Goal: Task Accomplishment & Management: Use online tool/utility

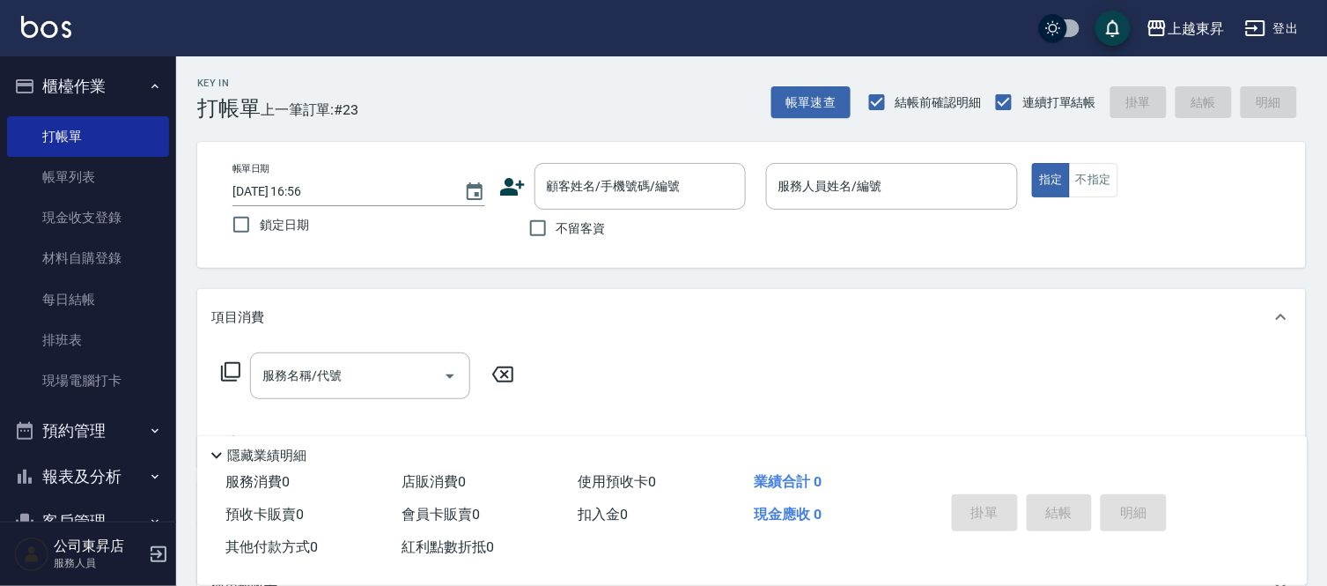
scroll to position [88, 0]
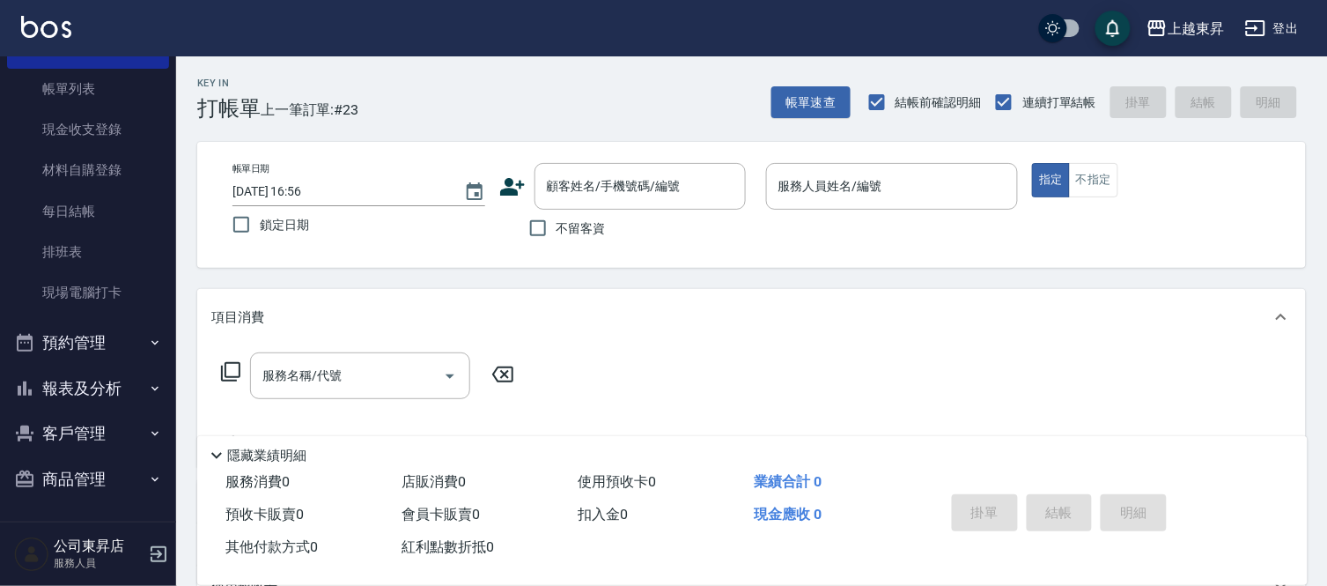
drag, startPoint x: 1157, startPoint y: 412, endPoint x: 1135, endPoint y: 359, distance: 57.3
click at [1158, 403] on div "服務名稱/代號 服務名稱/代號" at bounding box center [751, 406] width 1109 height 122
click at [579, 235] on span "不留客資" at bounding box center [581, 228] width 49 height 18
click at [557, 235] on input "不留客資" at bounding box center [538, 228] width 37 height 37
checkbox input "true"
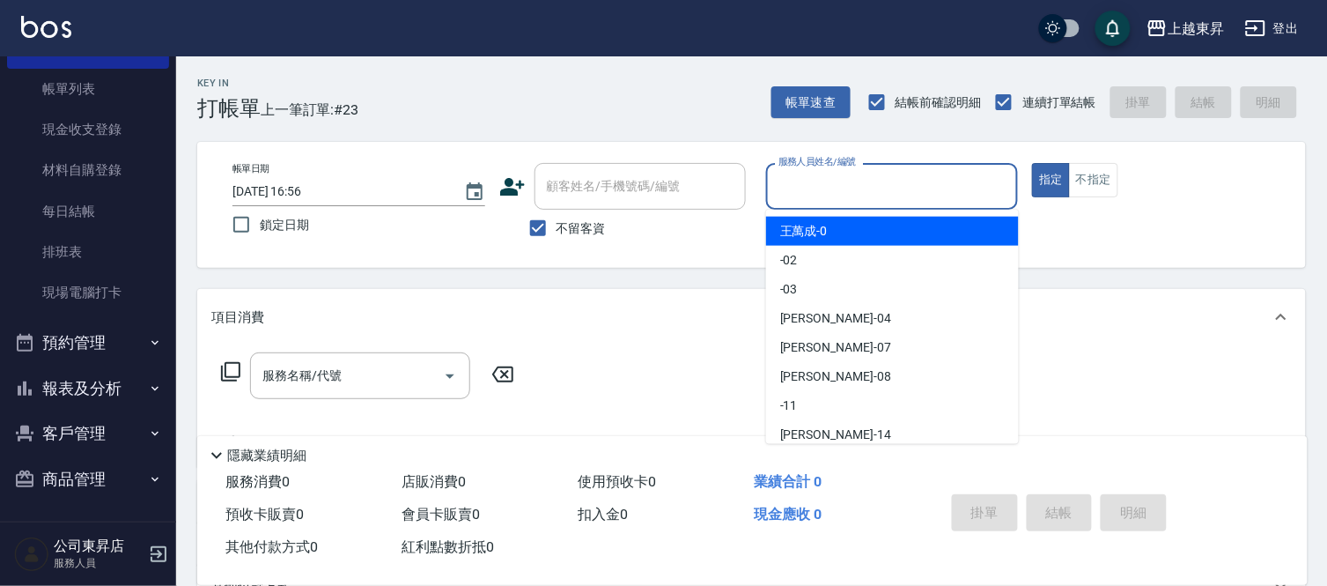
click at [795, 187] on input "服務人員姓名/編號" at bounding box center [892, 186] width 237 height 31
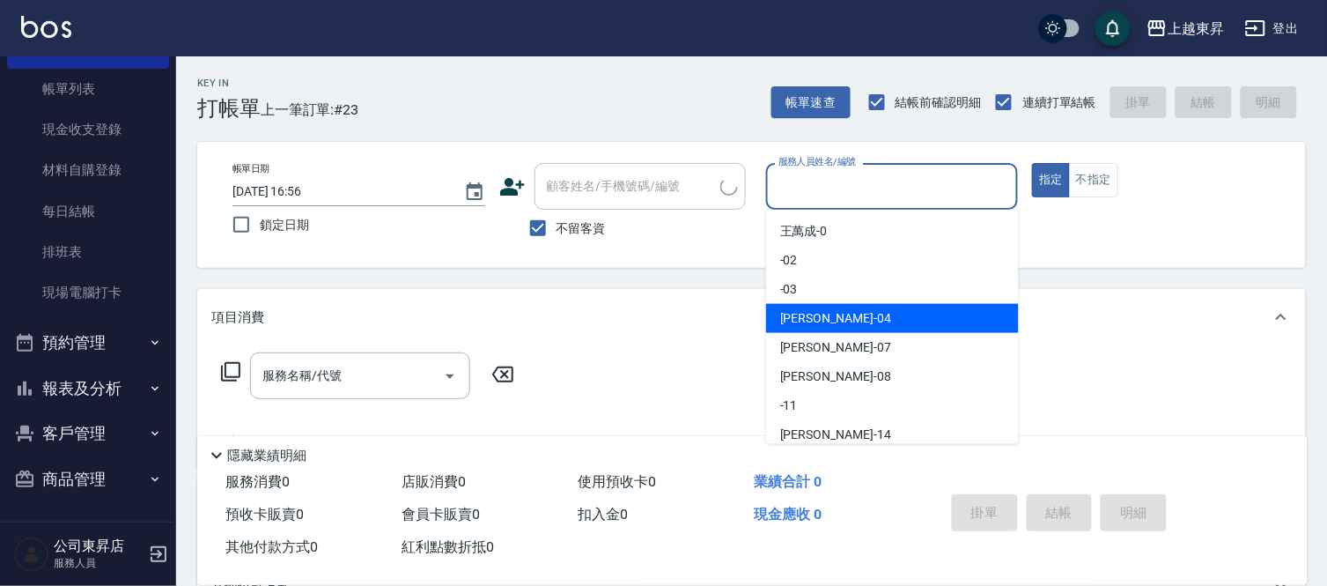
click at [791, 310] on span "李怡君 -04" at bounding box center [835, 318] width 111 height 18
type input "李怡君-04"
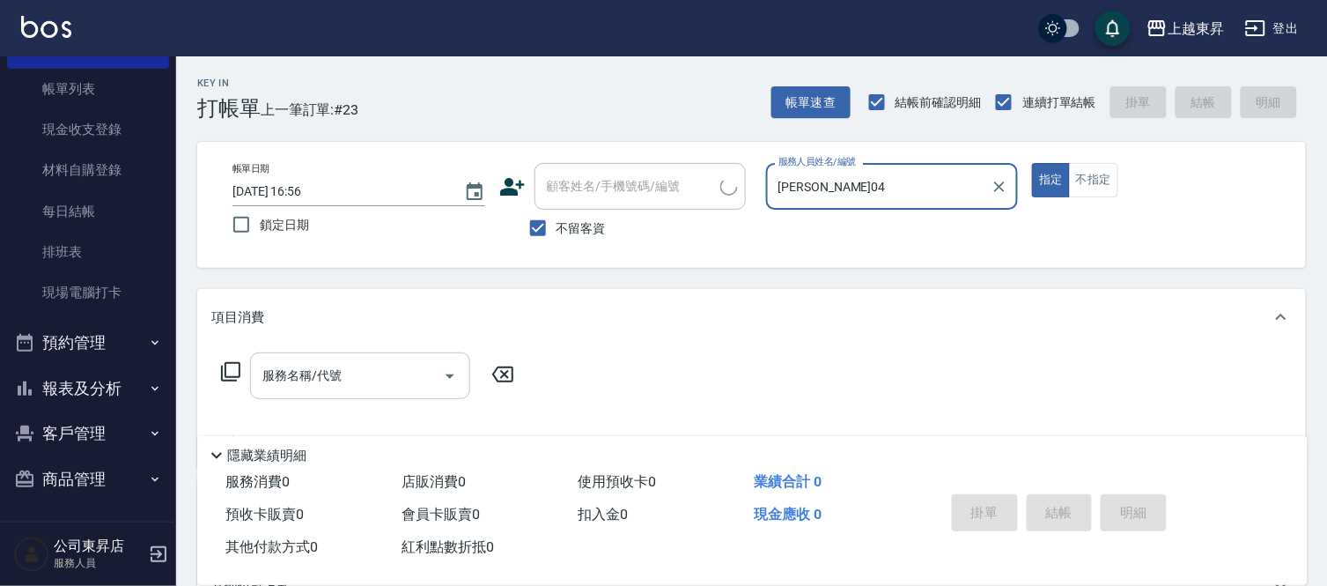
click at [359, 374] on input "服務名稱/代號" at bounding box center [347, 375] width 178 height 31
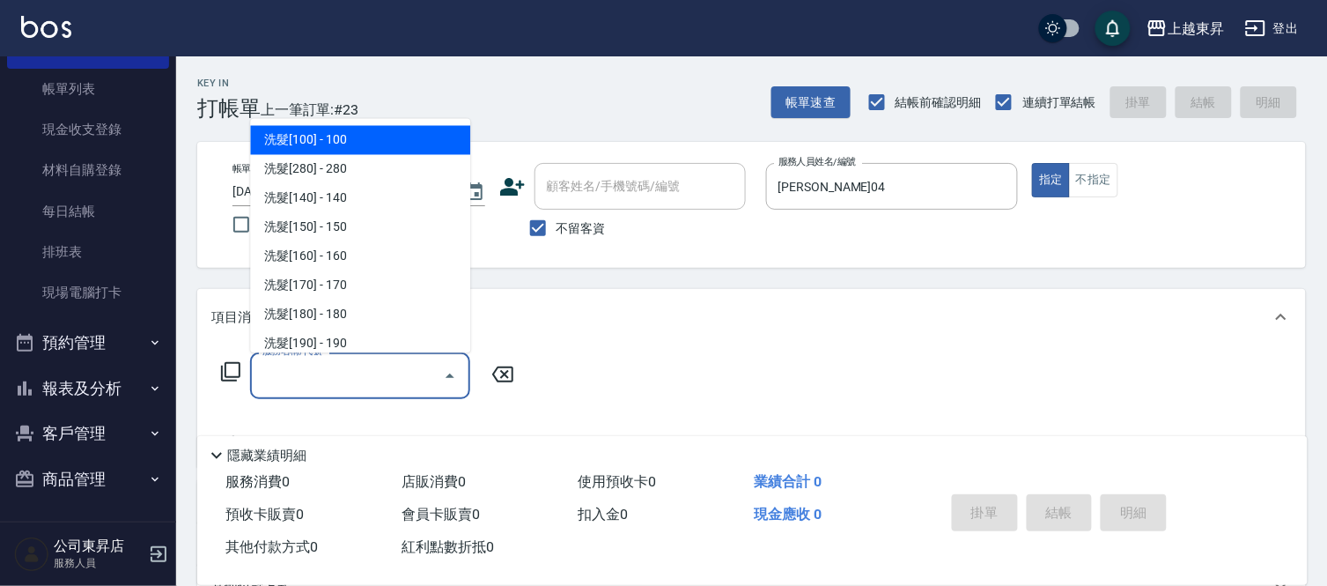
click at [363, 137] on span "洗髮[100] - 100" at bounding box center [360, 140] width 220 height 29
type input "洗髮[100](201)"
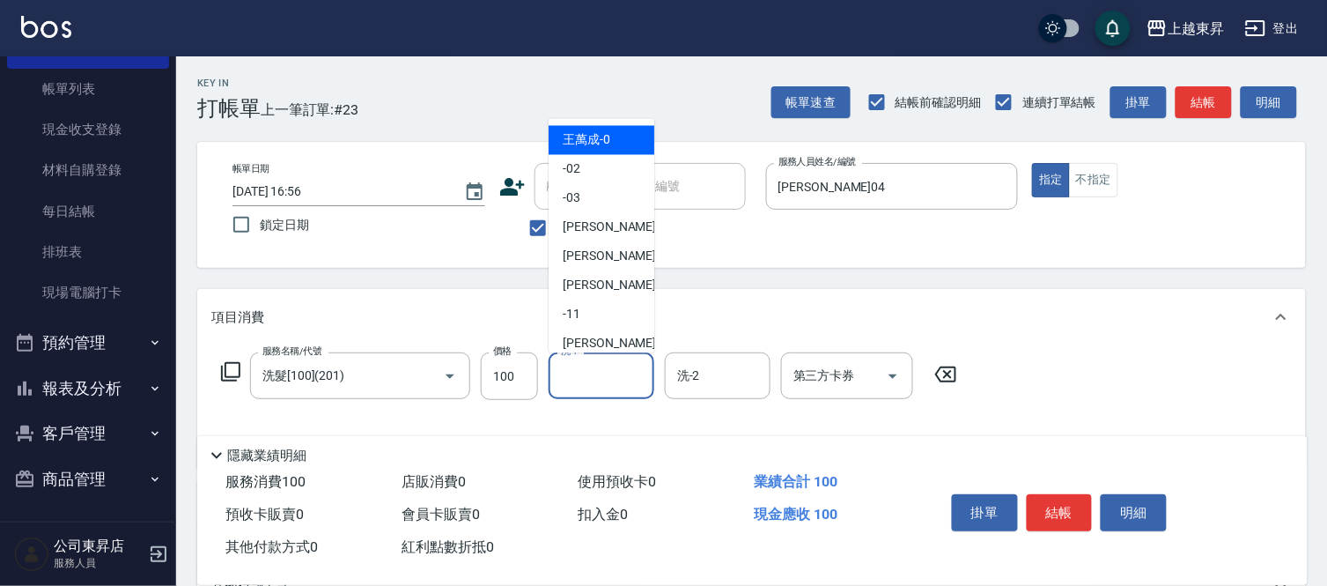
click at [595, 382] on input "洗-1" at bounding box center [602, 375] width 90 height 31
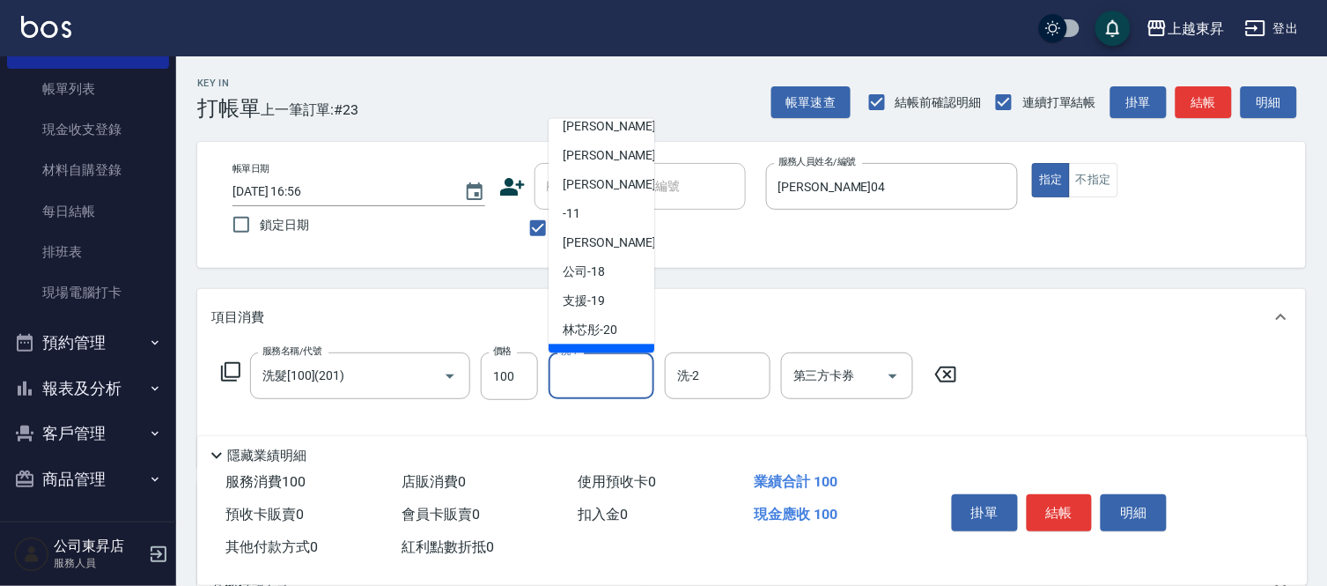
scroll to position [196, 0]
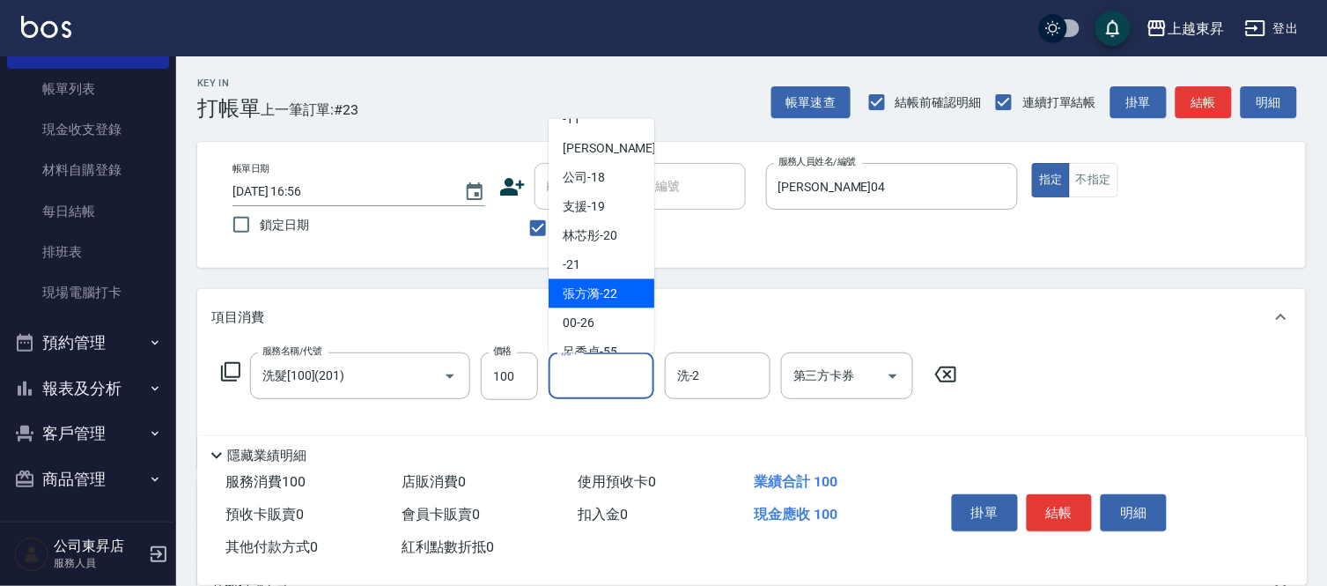
click at [612, 298] on span "張方漪 -22" at bounding box center [590, 294] width 55 height 18
type input "張方漪-22"
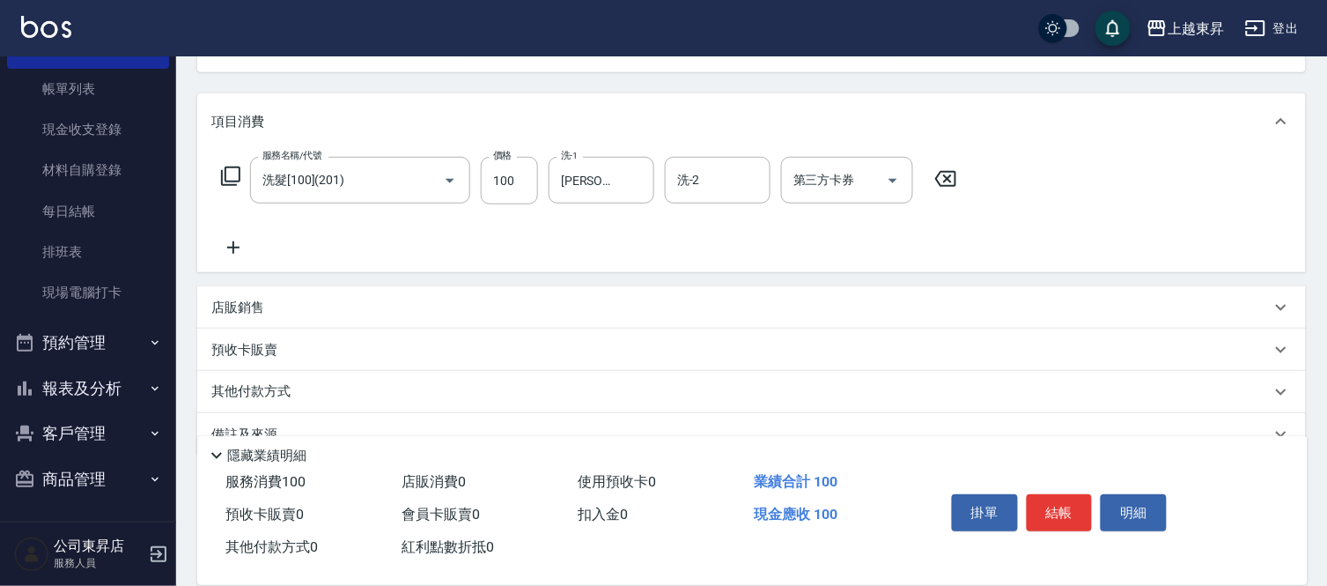
click at [230, 252] on icon at bounding box center [233, 247] width 44 height 21
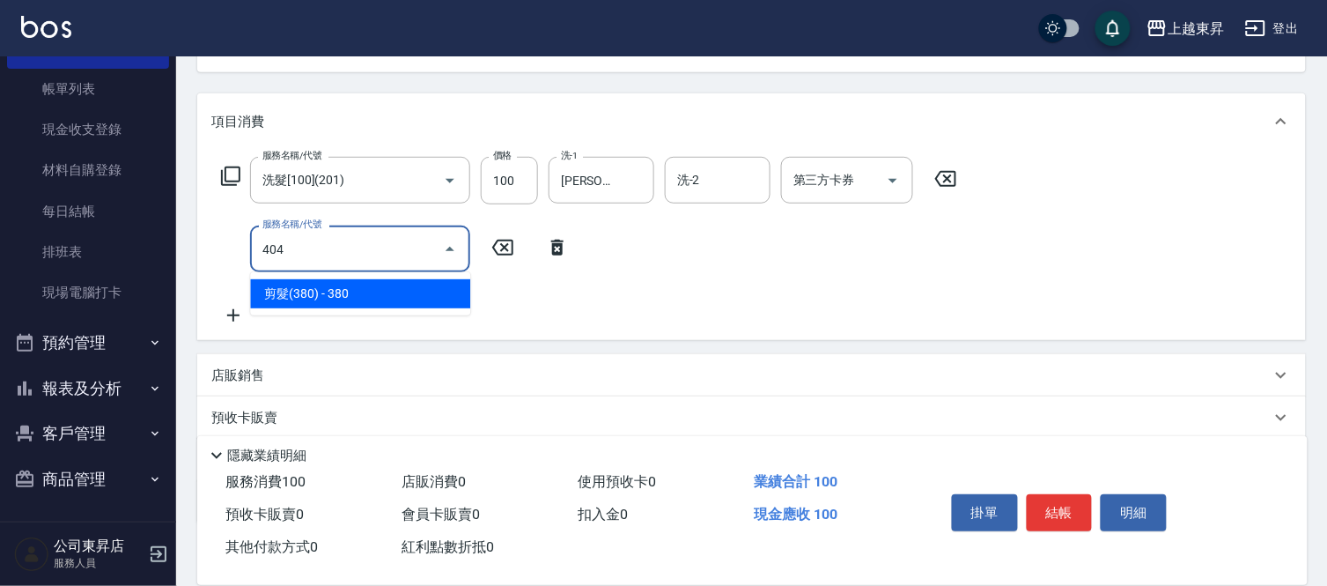
type input "剪髮(380)(404)"
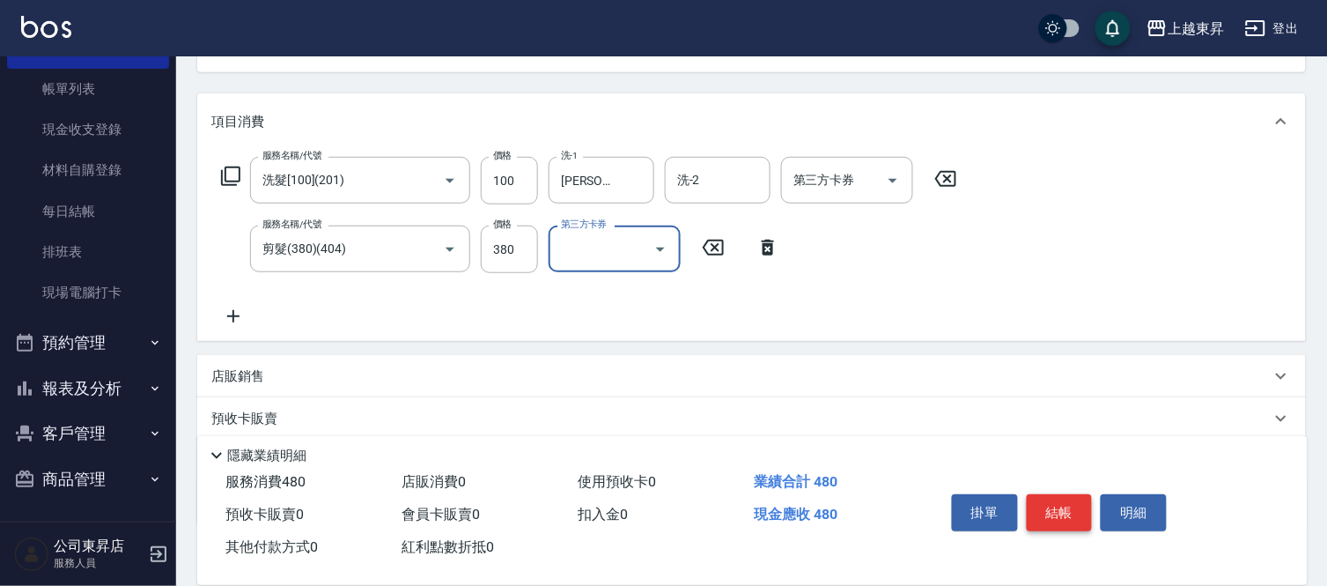
click at [1048, 505] on button "結帳" at bounding box center [1060, 512] width 66 height 37
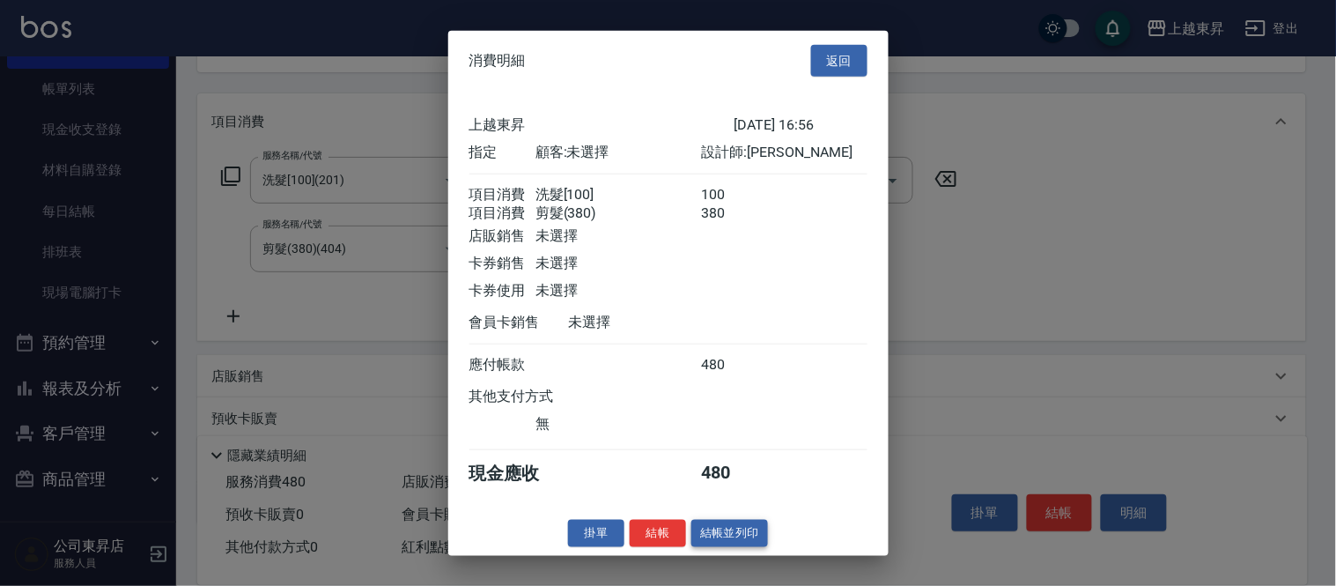
click at [735, 541] on button "結帳並列印" at bounding box center [729, 533] width 77 height 27
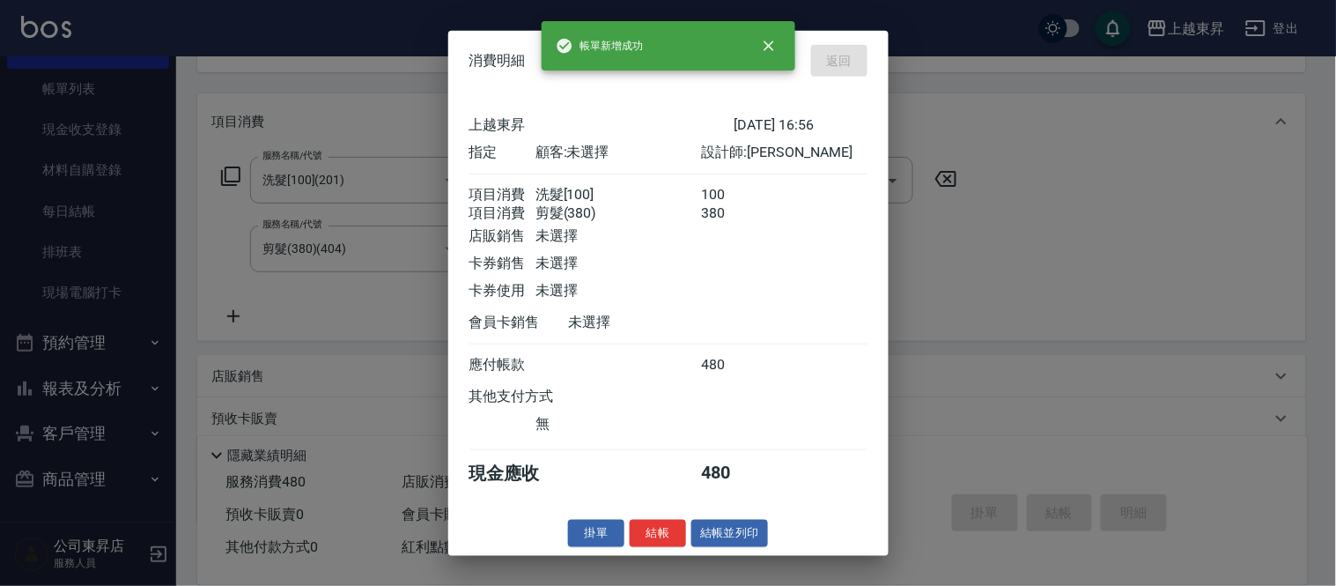
type input "2025/09/12 17:54"
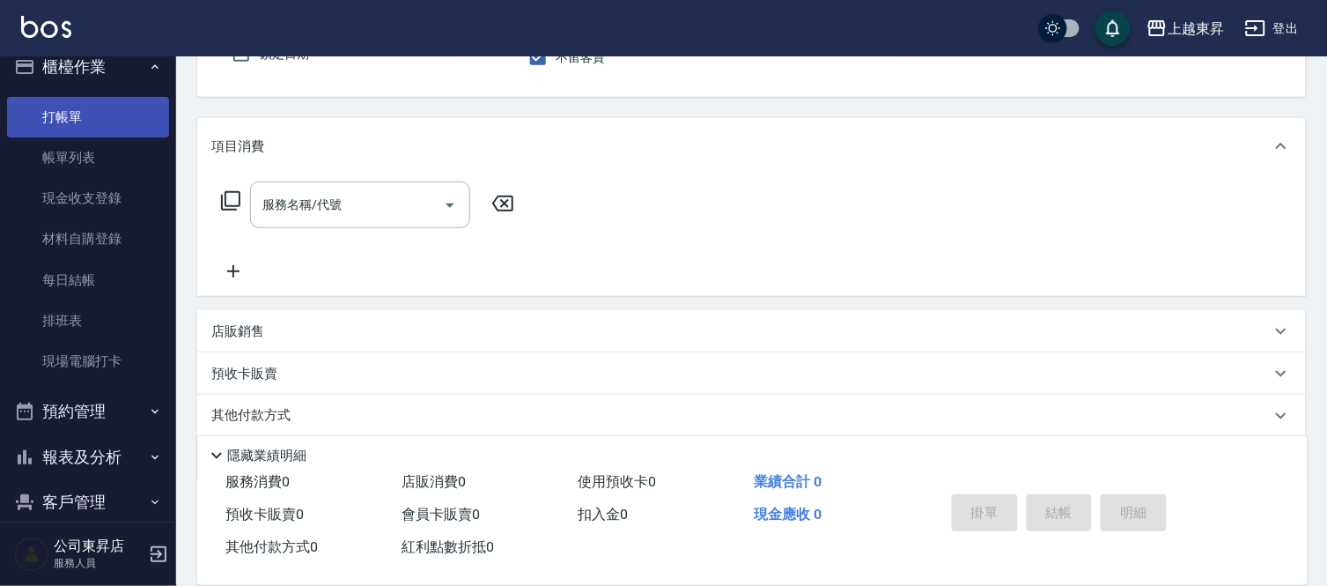
scroll to position [0, 0]
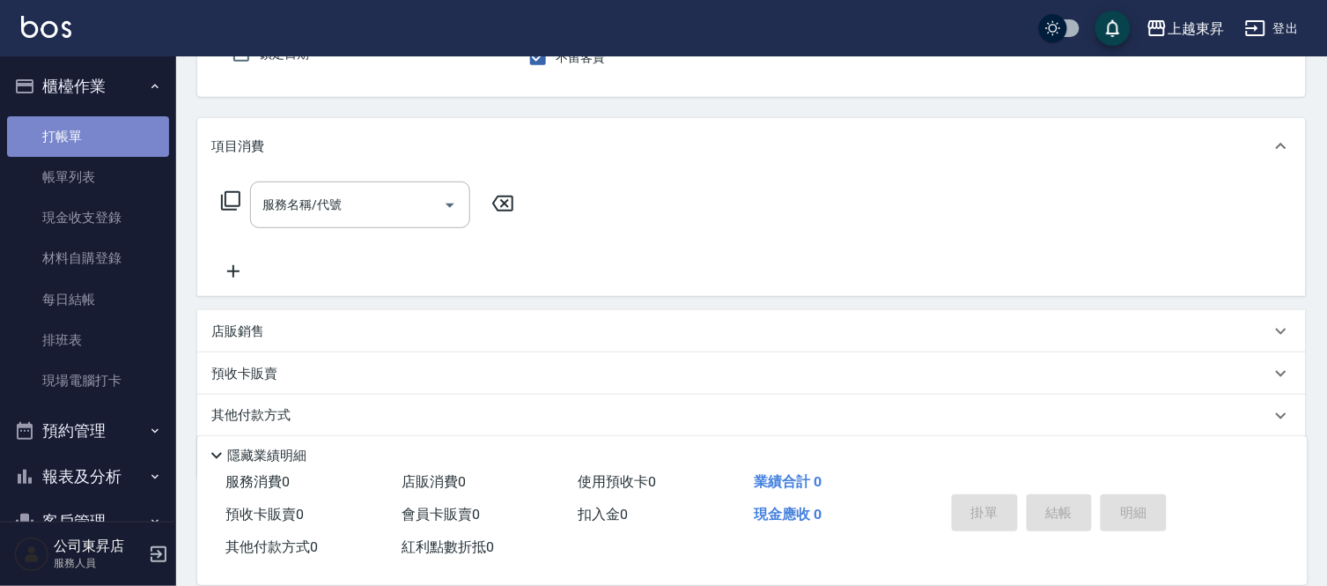
click at [90, 133] on link "打帳單" at bounding box center [88, 136] width 162 height 41
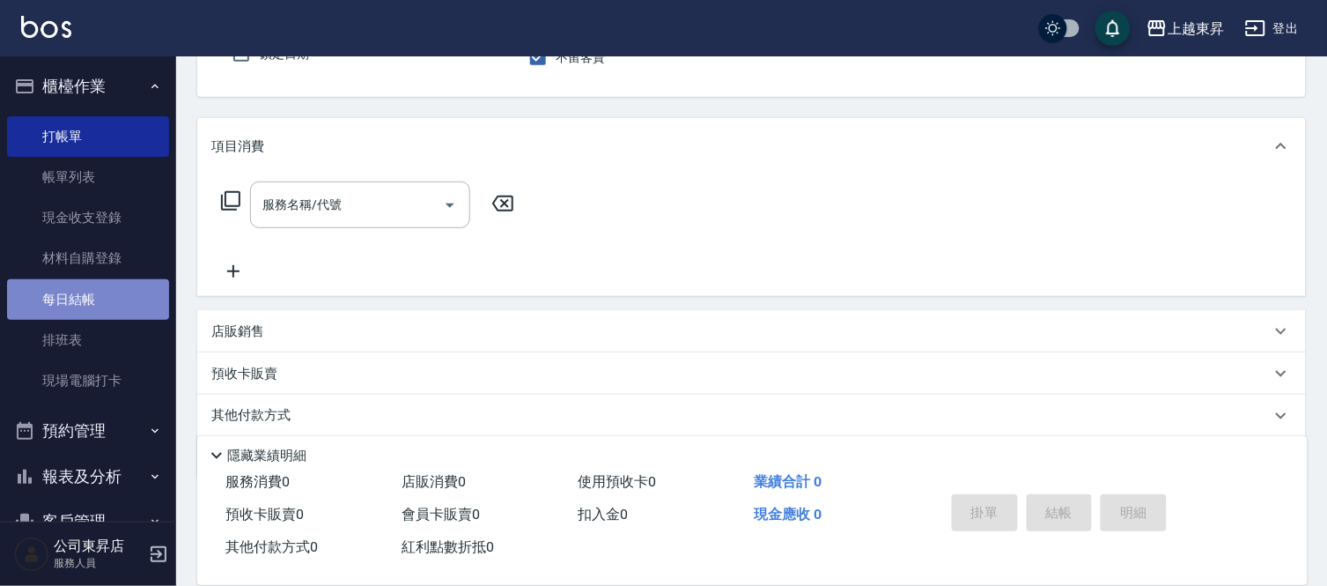
click at [104, 285] on link "每日結帳" at bounding box center [88, 299] width 162 height 41
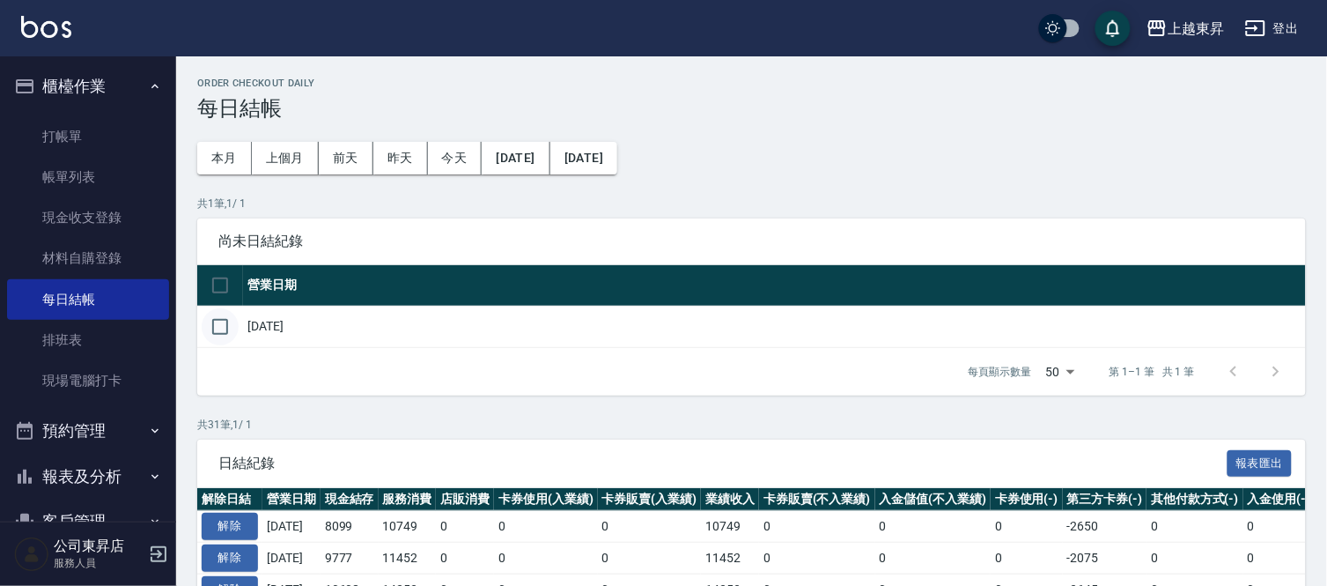
click at [222, 328] on input "checkbox" at bounding box center [220, 326] width 37 height 37
checkbox input "true"
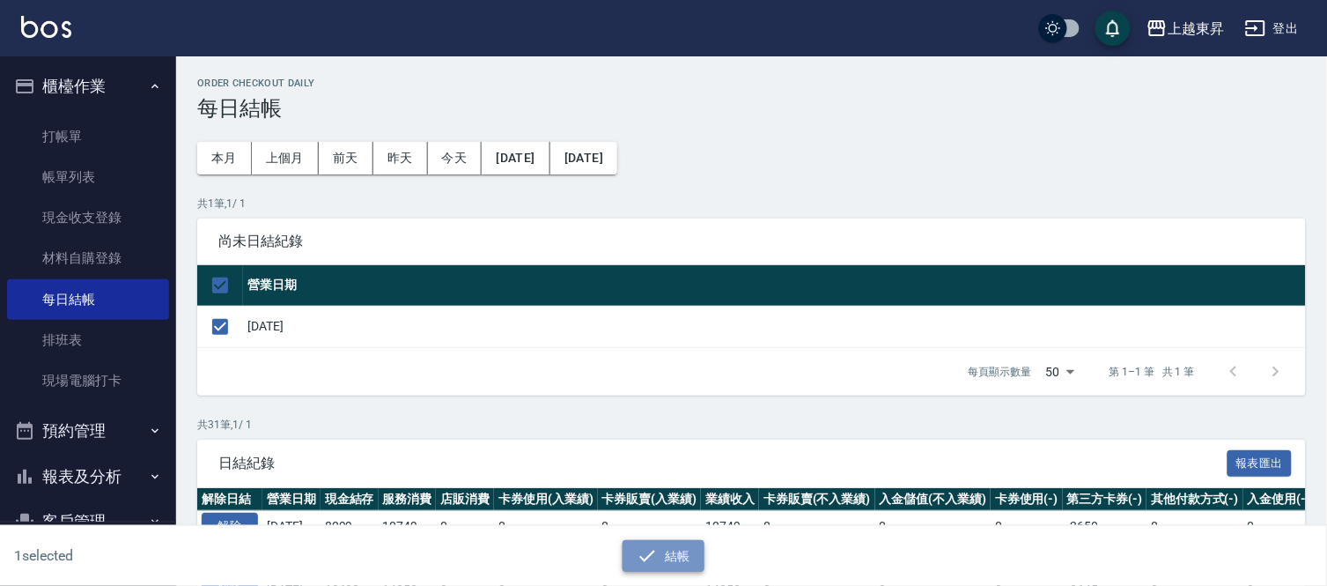
click at [676, 567] on button "結帳" at bounding box center [664, 556] width 82 height 33
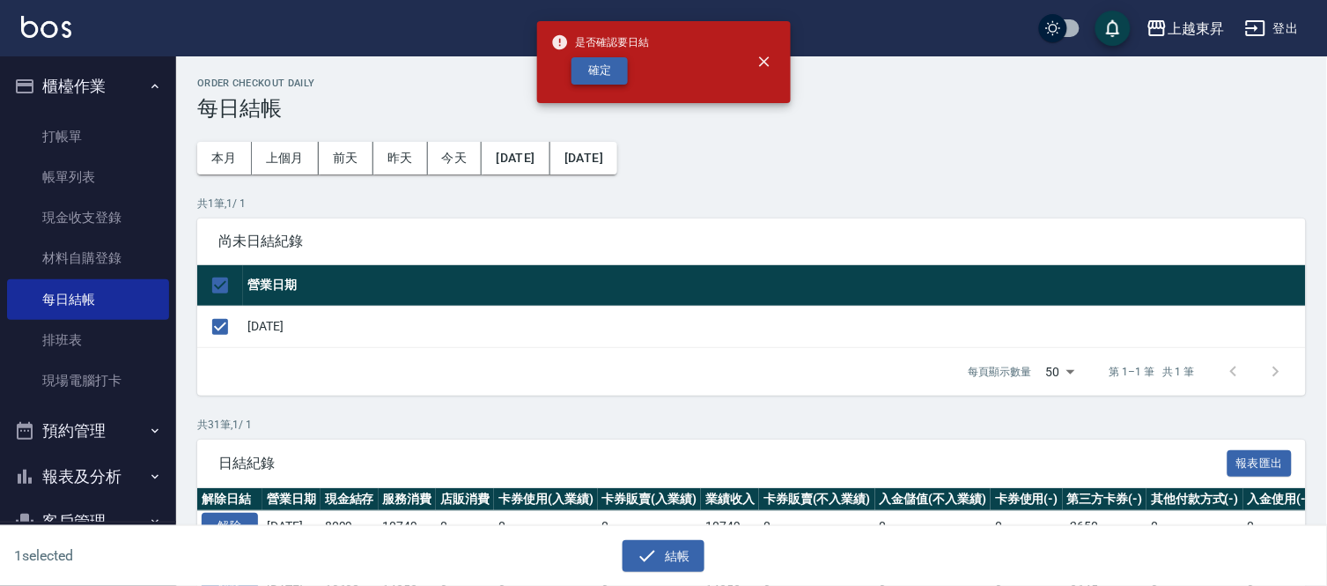
click at [599, 74] on button "確定" at bounding box center [600, 70] width 56 height 27
checkbox input "false"
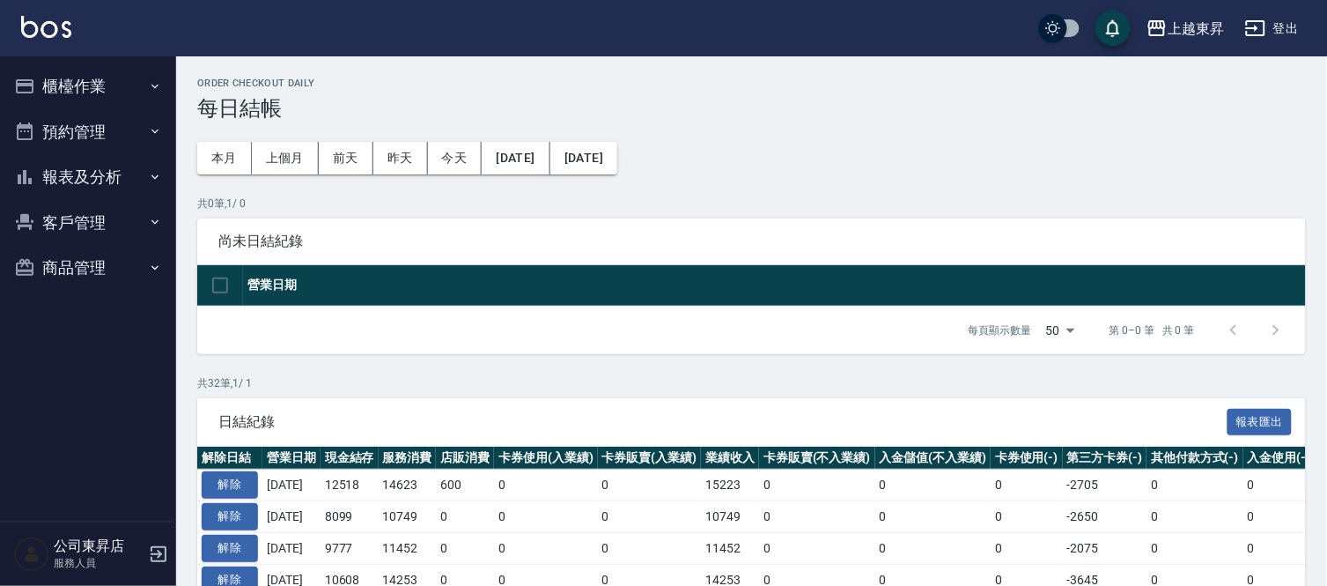
click at [119, 170] on button "報表及分析" at bounding box center [88, 177] width 162 height 46
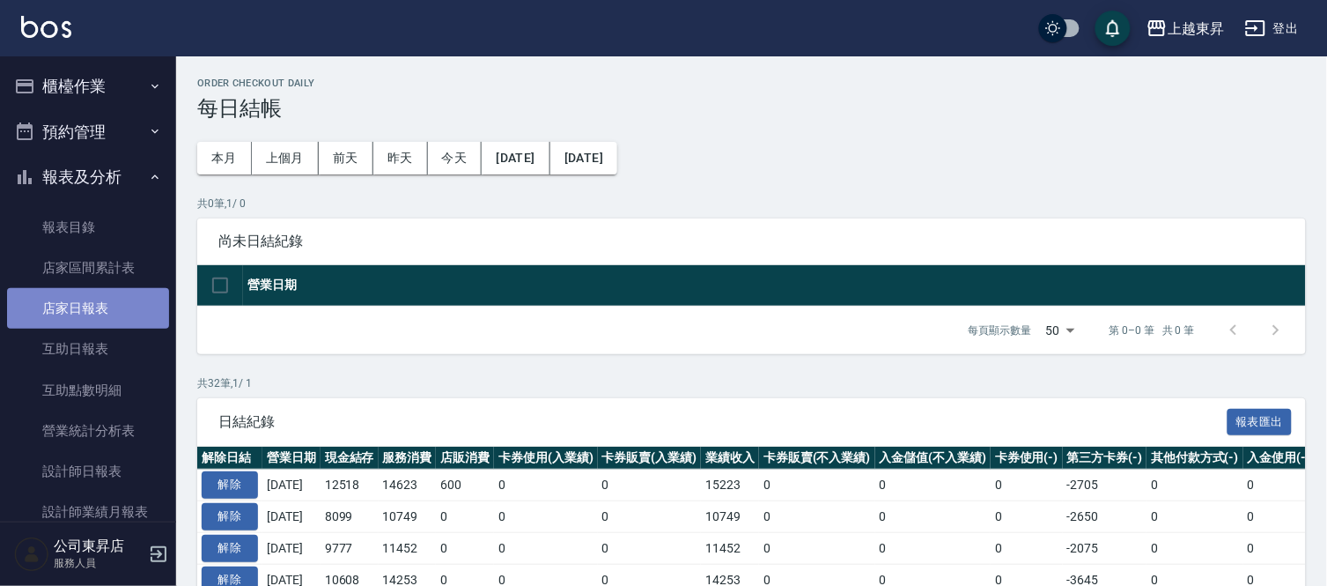
click at [116, 306] on link "店家日報表" at bounding box center [88, 308] width 162 height 41
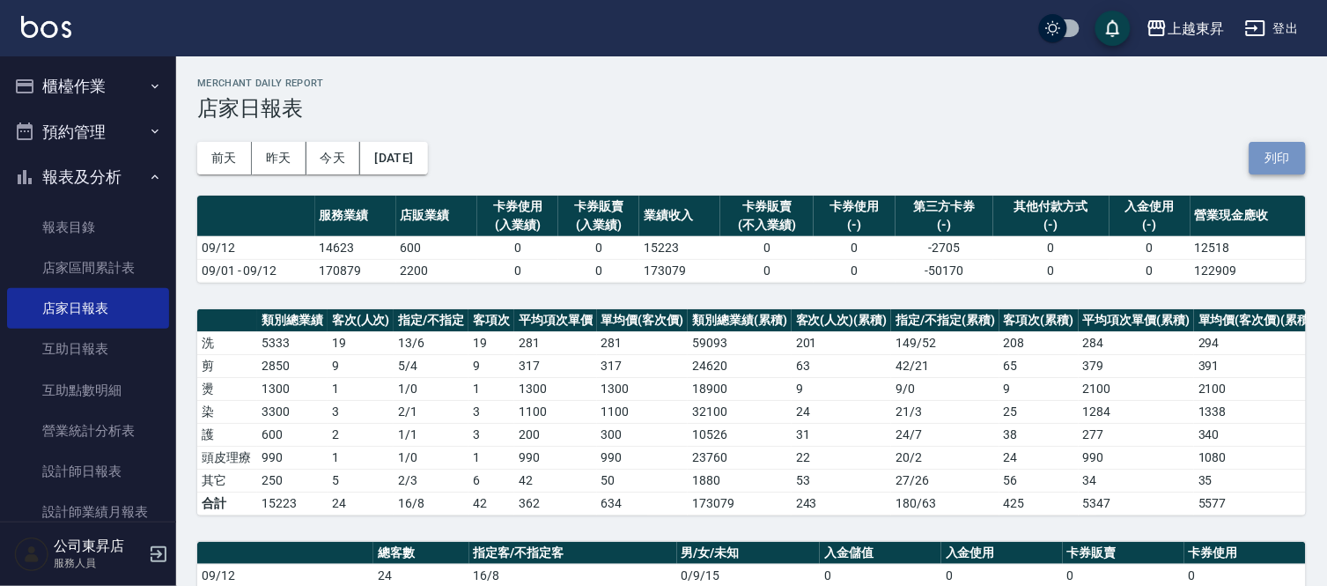
click at [1272, 159] on button "列印" at bounding box center [1278, 158] width 56 height 33
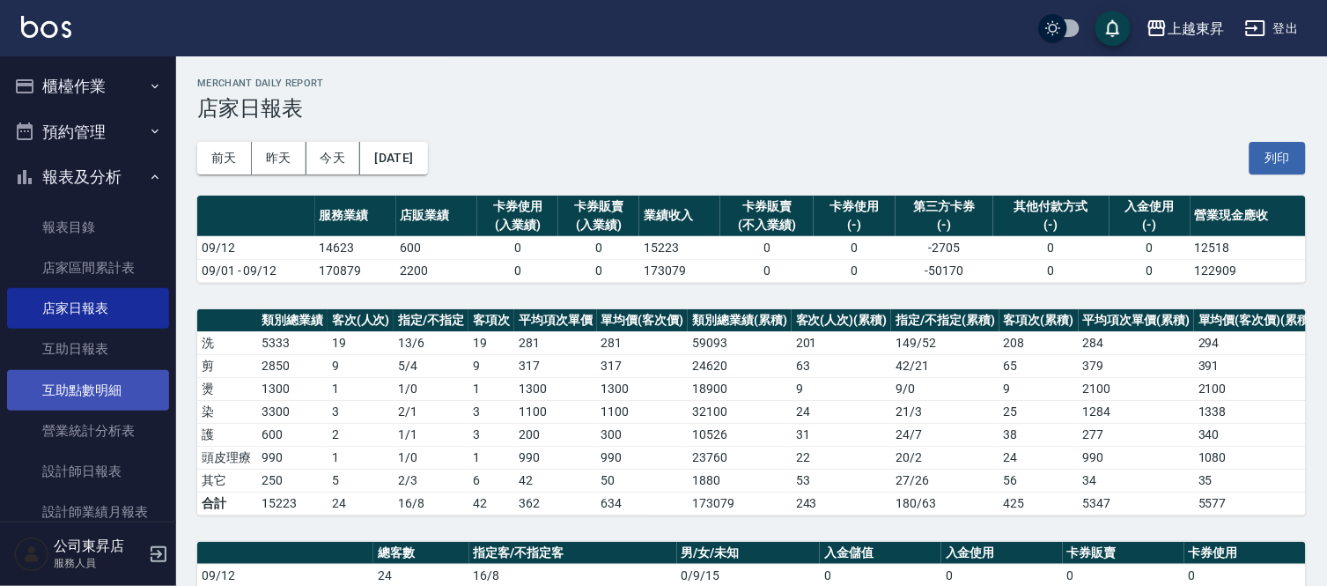
click at [78, 388] on link "互助點數明細" at bounding box center [88, 390] width 162 height 41
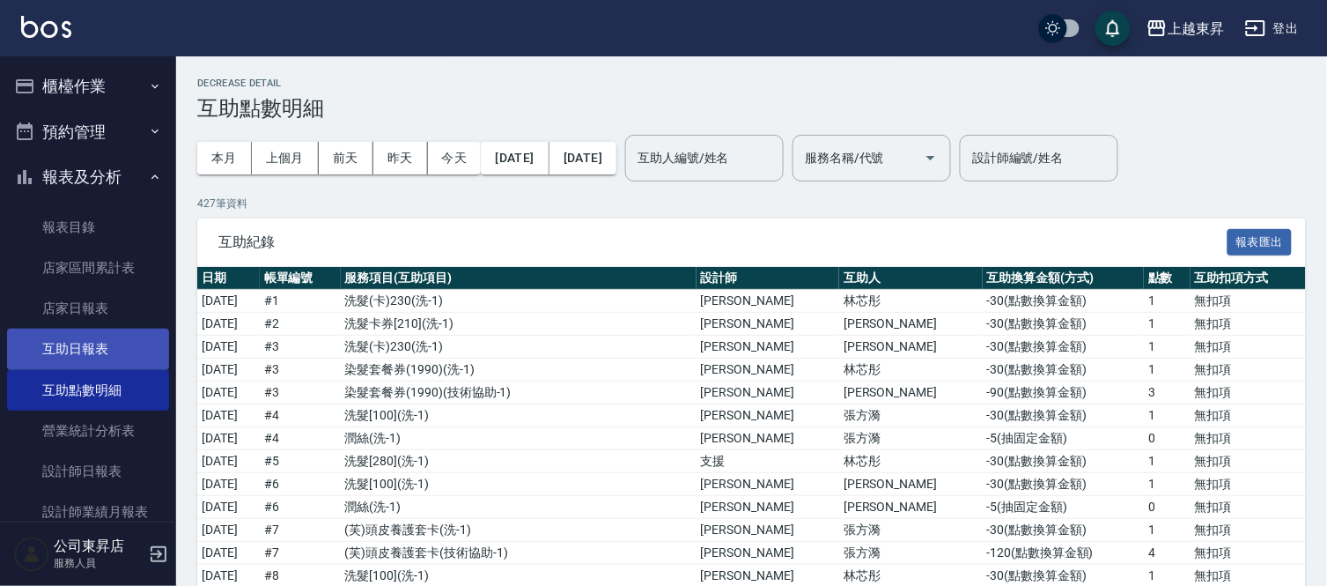
click at [74, 359] on link "互助日報表" at bounding box center [88, 349] width 162 height 41
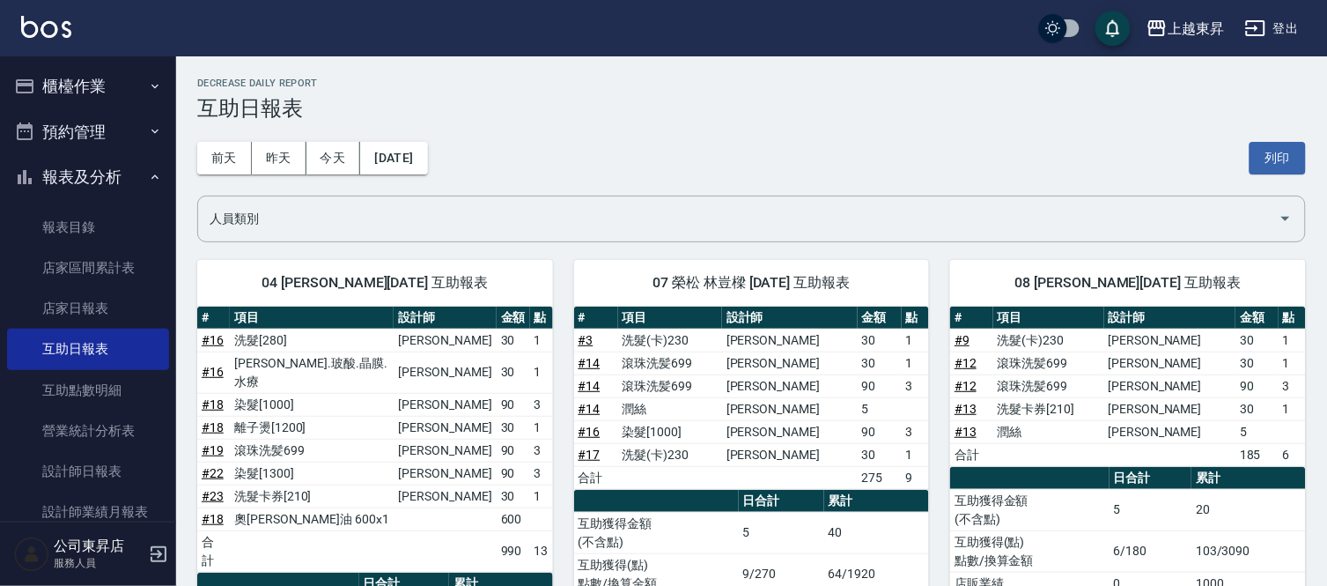
drag, startPoint x: 1266, startPoint y: 156, endPoint x: 1040, endPoint y: 507, distance: 417.6
click at [1265, 156] on button "列印" at bounding box center [1278, 158] width 56 height 33
click at [121, 479] on link "設計師日報表" at bounding box center [88, 471] width 162 height 41
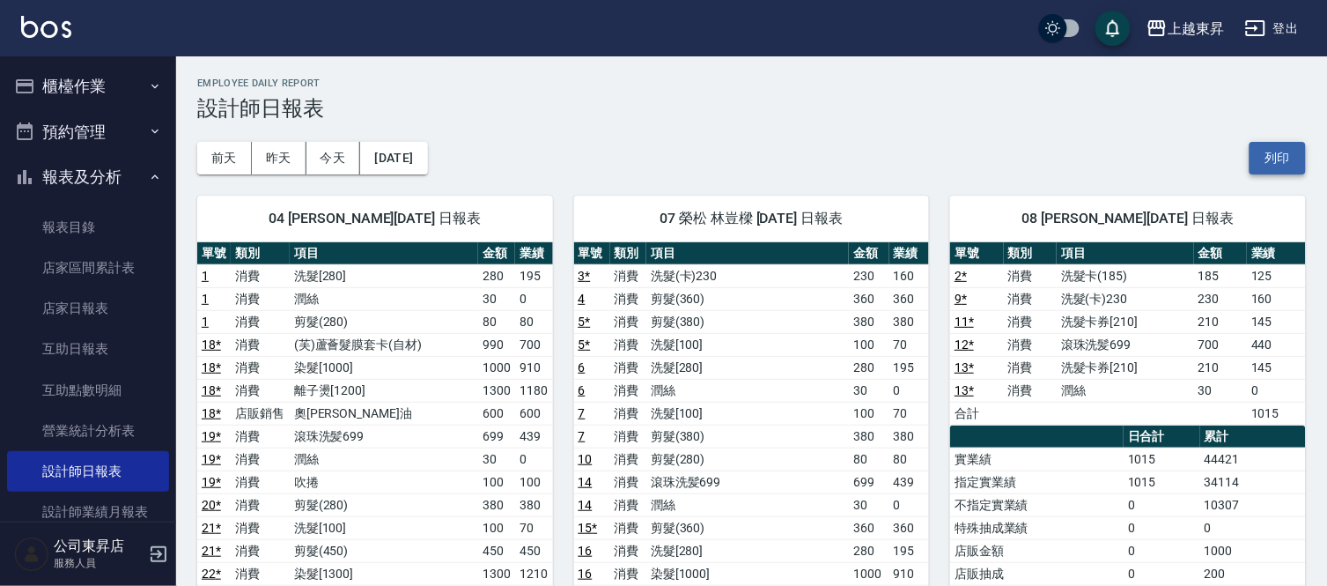
click at [1278, 156] on button "列印" at bounding box center [1278, 158] width 56 height 33
